Goal: Consume media (video, audio): Consume media (video, audio)

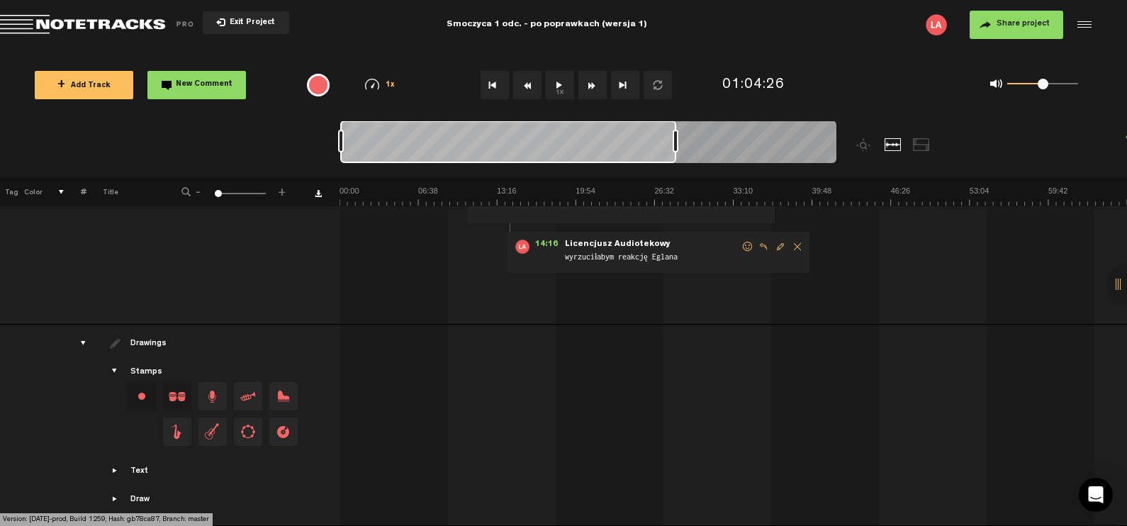
drag, startPoint x: 363, startPoint y: 141, endPoint x: 343, endPoint y: 123, distance: 26.6
click at [318, 140] on nt-zoom-navigation-bar at bounding box center [563, 148] width 1127 height 57
click at [559, 76] on button "1x" at bounding box center [560, 85] width 28 height 28
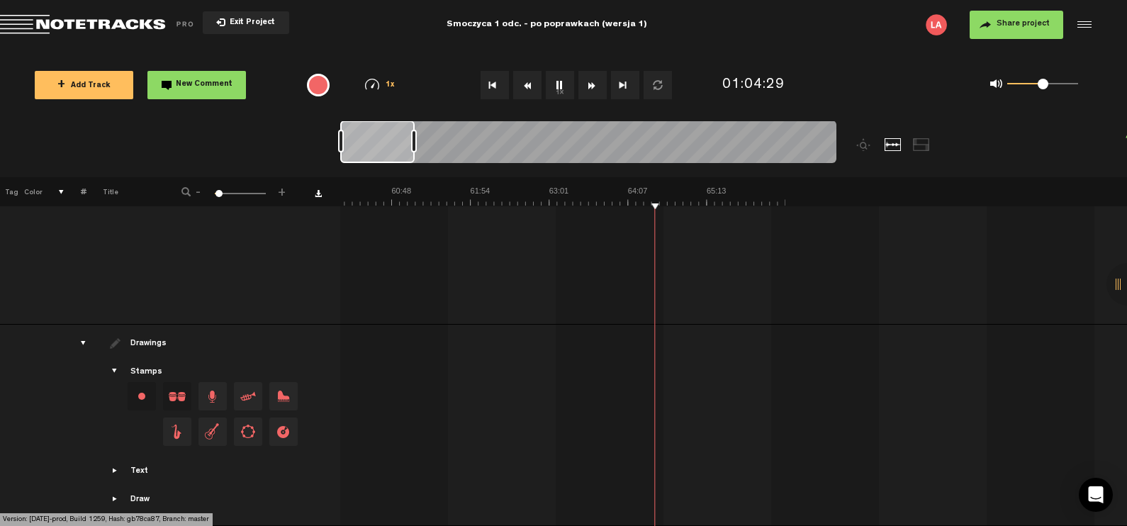
scroll to position [0, 4278]
drag, startPoint x: 675, startPoint y: 137, endPoint x: 415, endPoint y: 150, distance: 261.2
click at [415, 150] on div at bounding box center [414, 141] width 6 height 23
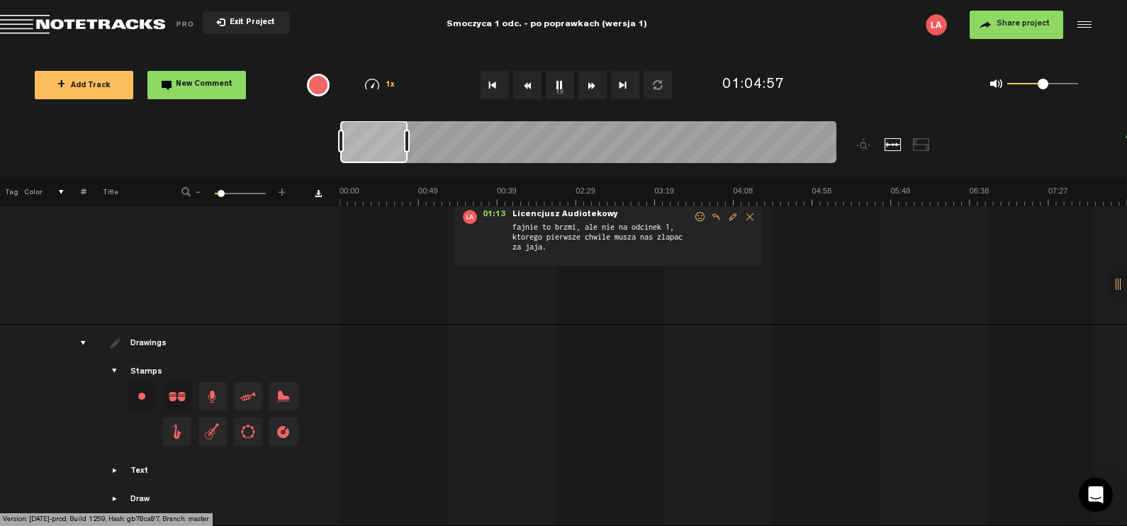
scroll to position [0, 0]
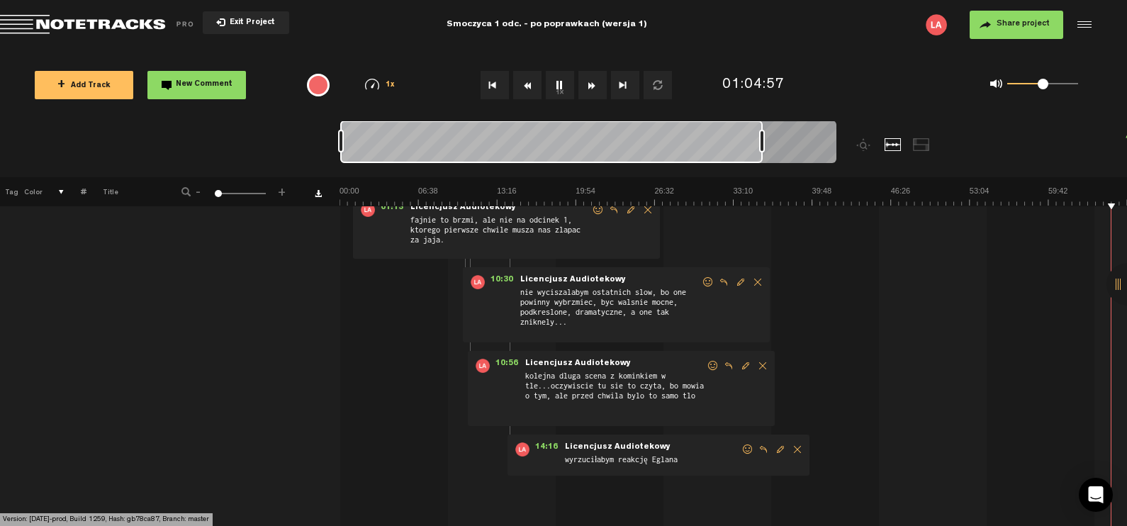
drag, startPoint x: 412, startPoint y: 142, endPoint x: 741, endPoint y: 141, distance: 328.9
click at [759, 140] on div at bounding box center [762, 141] width 6 height 23
drag, startPoint x: 545, startPoint y: 141, endPoint x: 335, endPoint y: 136, distance: 210.6
click at [327, 131] on nt-zoom-navigation-bar at bounding box center [563, 148] width 1127 height 57
click at [345, 191] on img at bounding box center [732, 196] width 787 height 20
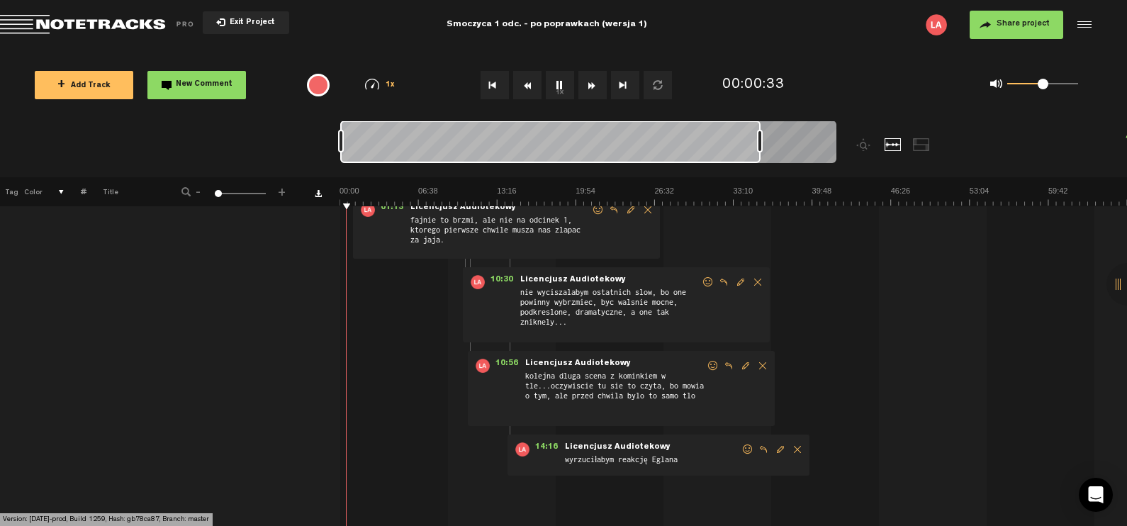
drag, startPoint x: 508, startPoint y: 146, endPoint x: 645, endPoint y: 143, distance: 136.8
click at [464, 145] on div at bounding box center [550, 141] width 420 height 43
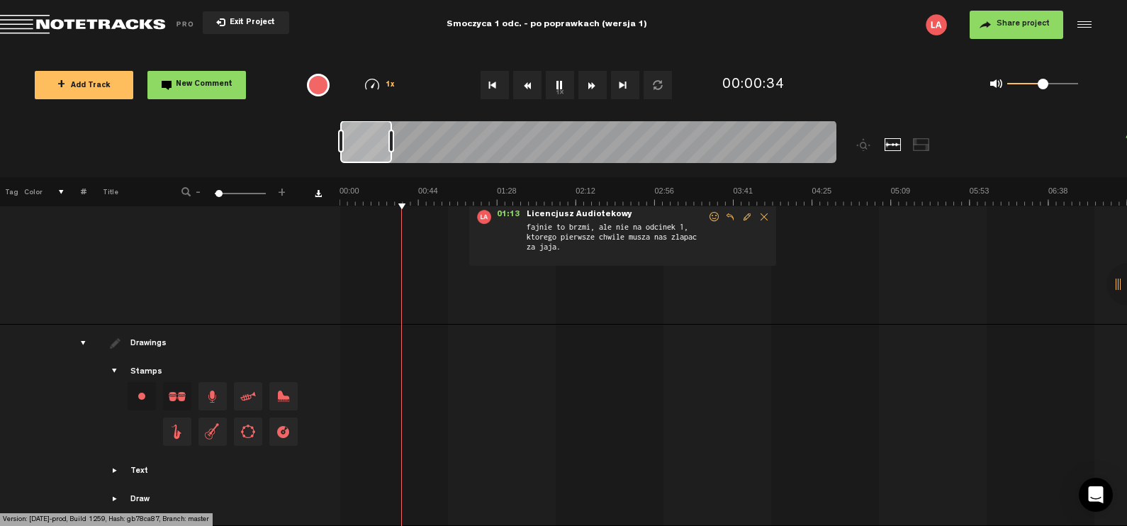
drag, startPoint x: 759, startPoint y: 135, endPoint x: 394, endPoint y: 146, distance: 365.2
click at [392, 145] on div at bounding box center [391, 141] width 6 height 23
click at [559, 86] on button "1x" at bounding box center [560, 85] width 28 height 28
